Goal: Information Seeking & Learning: Learn about a topic

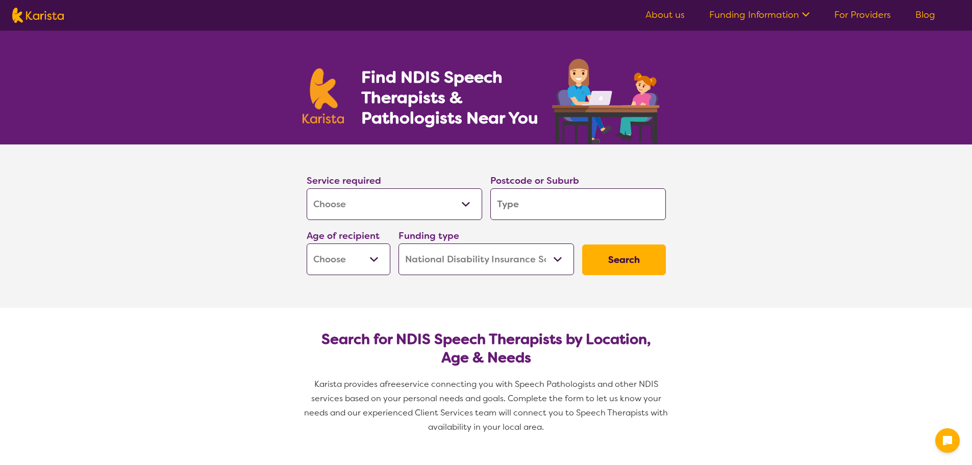
select select "[MEDICAL_DATA]"
select select "NDIS"
select select "[MEDICAL_DATA]"
select select "NDIS"
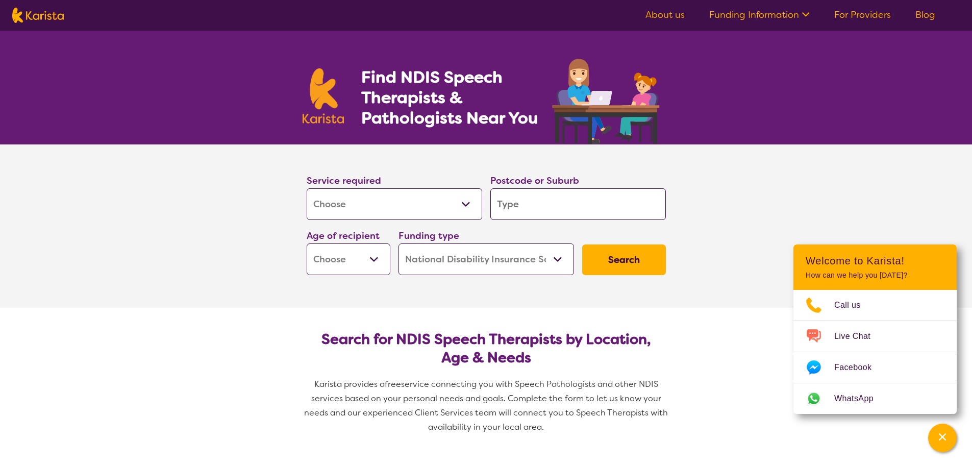
click at [671, 13] on link "About us" at bounding box center [665, 15] width 39 height 12
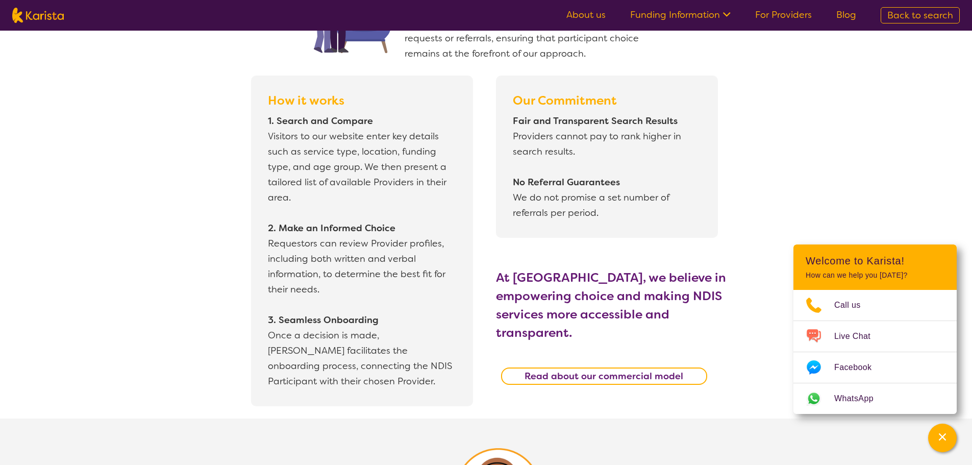
scroll to position [868, 0]
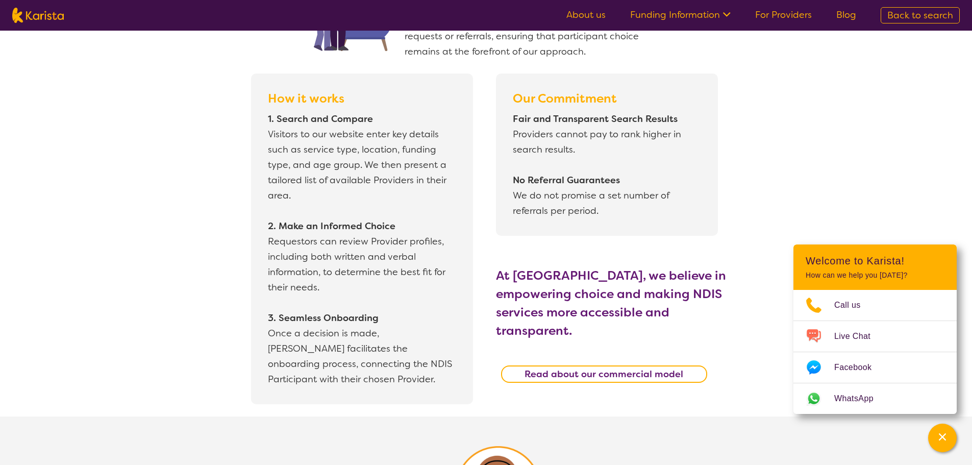
click at [702, 14] on link "Funding Information" at bounding box center [680, 15] width 101 height 12
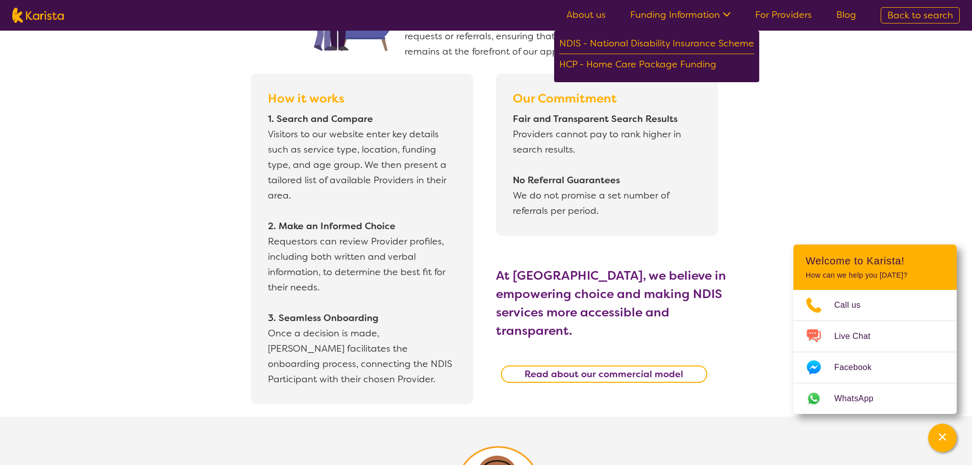
click at [782, 12] on link "For Providers" at bounding box center [783, 15] width 57 height 12
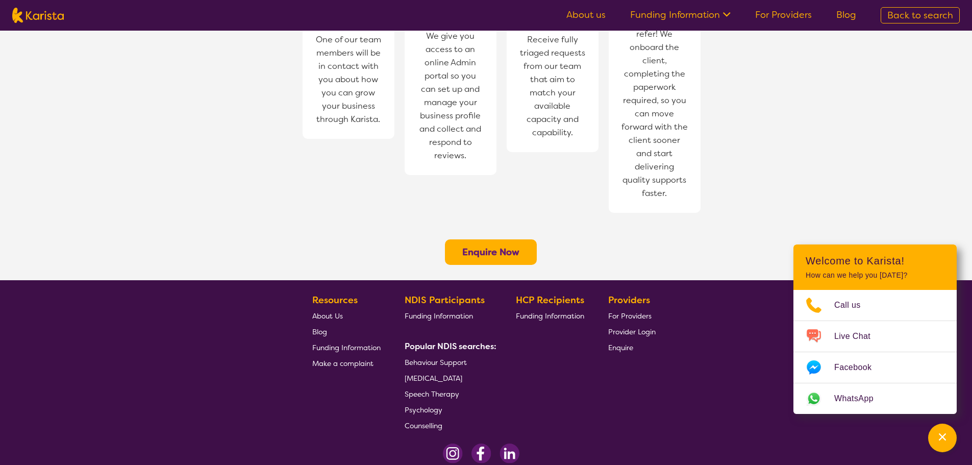
scroll to position [766, 0]
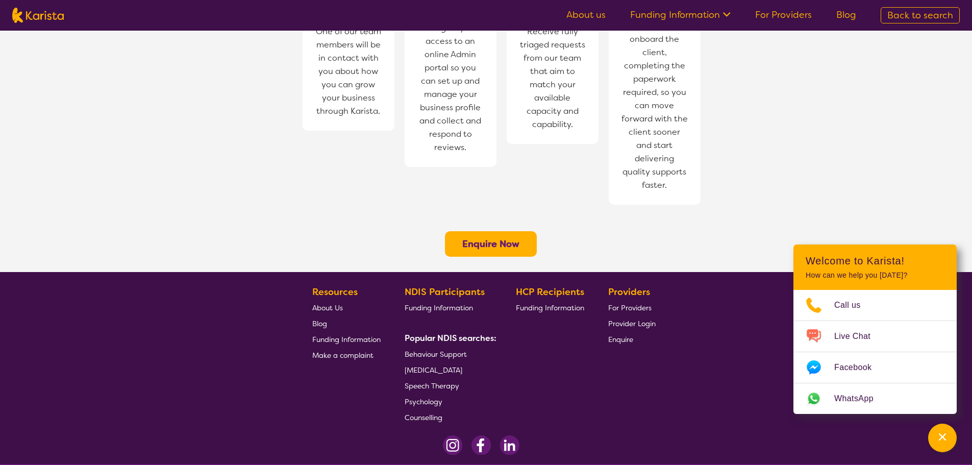
click at [443, 381] on span "Speech Therapy" at bounding box center [432, 385] width 55 height 9
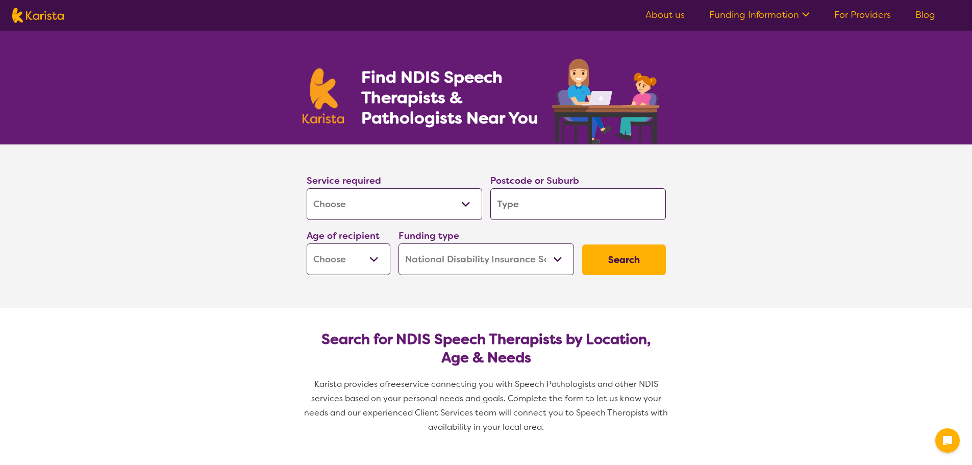
select select "[MEDICAL_DATA]"
select select "NDIS"
select select "[MEDICAL_DATA]"
select select "NDIS"
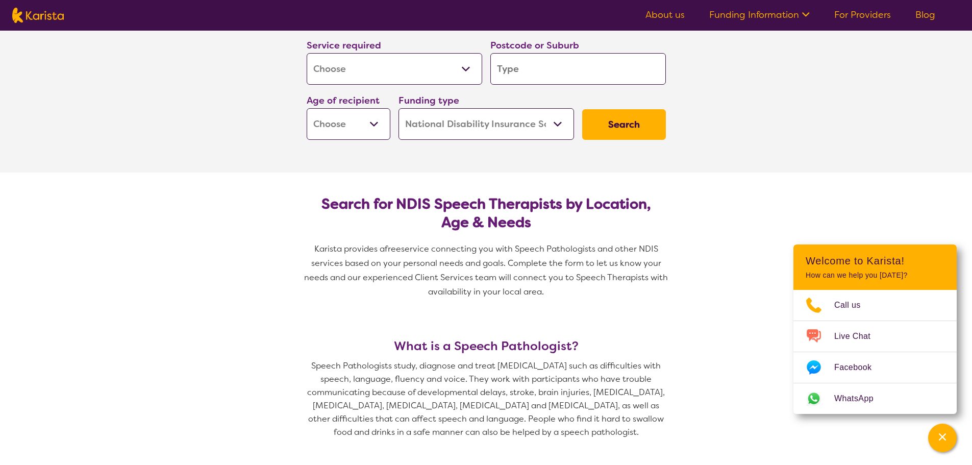
scroll to position [153, 0]
